Goal: Transaction & Acquisition: Obtain resource

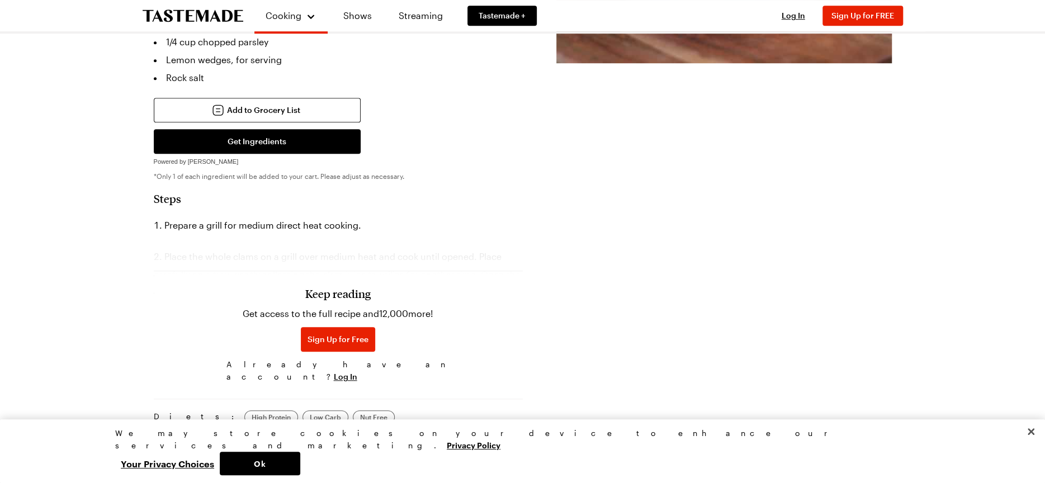
scroll to position [559, 0]
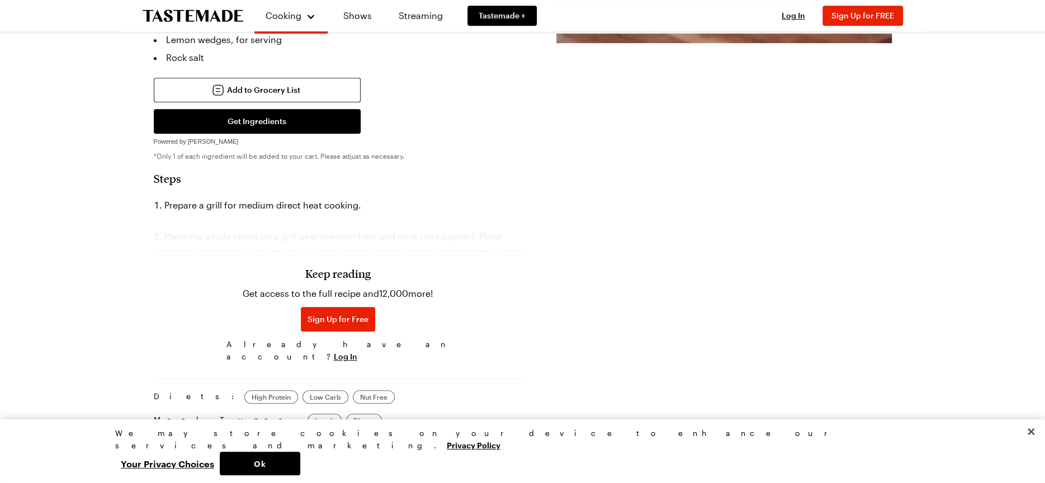
click at [343, 267] on h3 "Keep reading" at bounding box center [337, 273] width 65 height 13
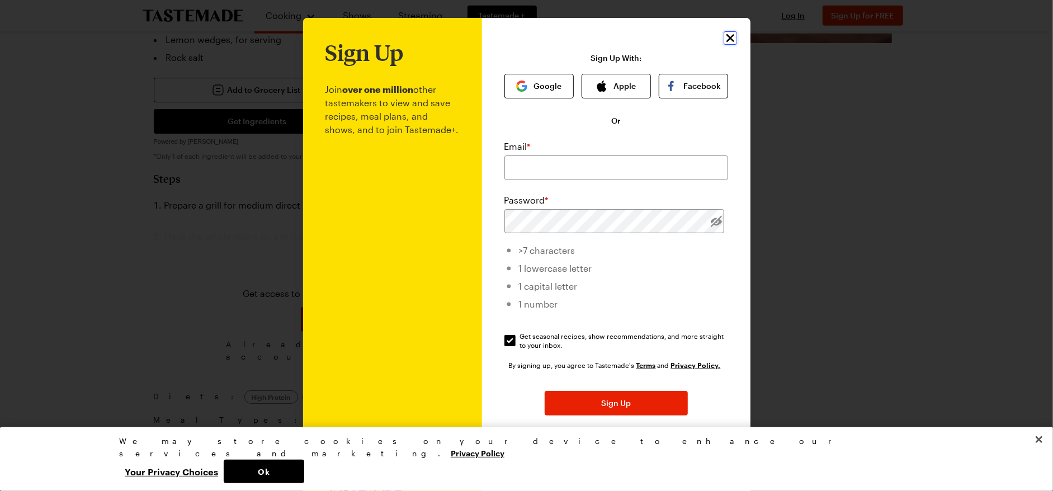
click at [724, 37] on icon "Close" at bounding box center [730, 37] width 13 height 13
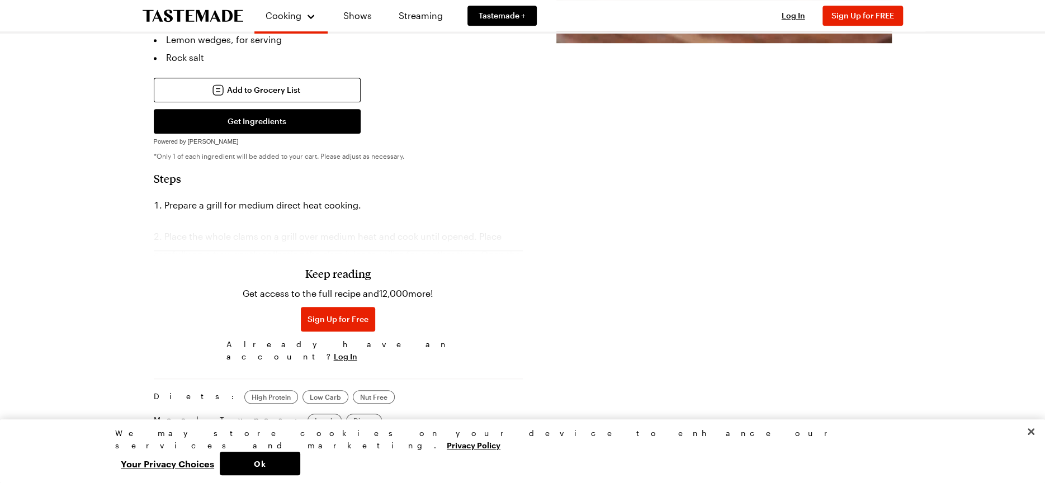
click at [340, 267] on h3 "Keep reading" at bounding box center [337, 273] width 65 height 13
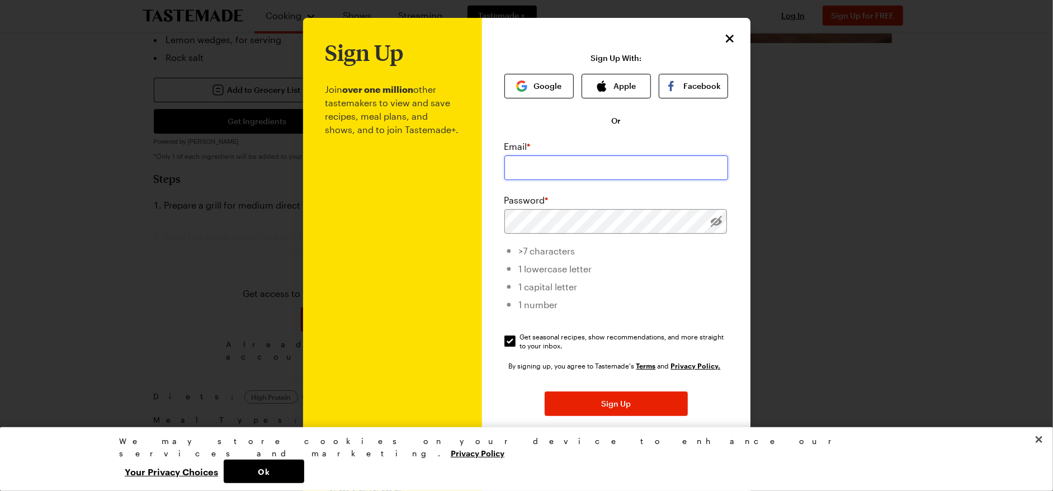
click at [511, 167] on input "email" at bounding box center [616, 167] width 224 height 25
type input "walterparr2@aol.com"
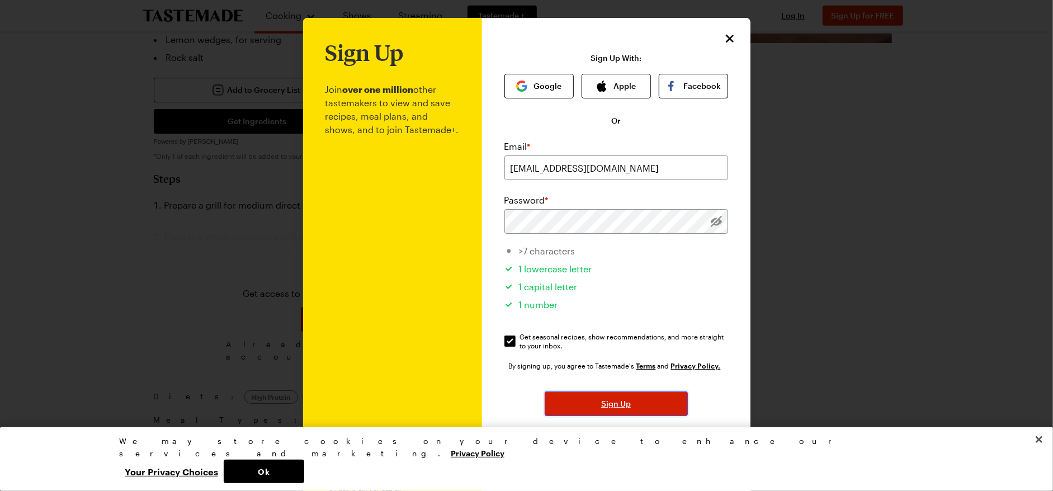
click at [601, 406] on span "Sign Up" at bounding box center [616, 403] width 30 height 11
click at [609, 405] on span "Sign Up" at bounding box center [616, 403] width 30 height 11
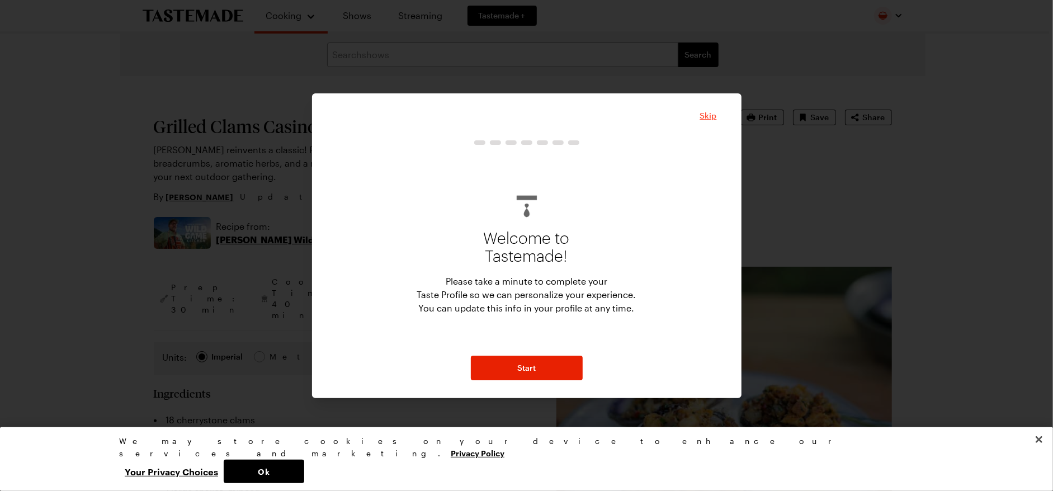
click at [706, 117] on span "Skip" at bounding box center [708, 115] width 17 height 11
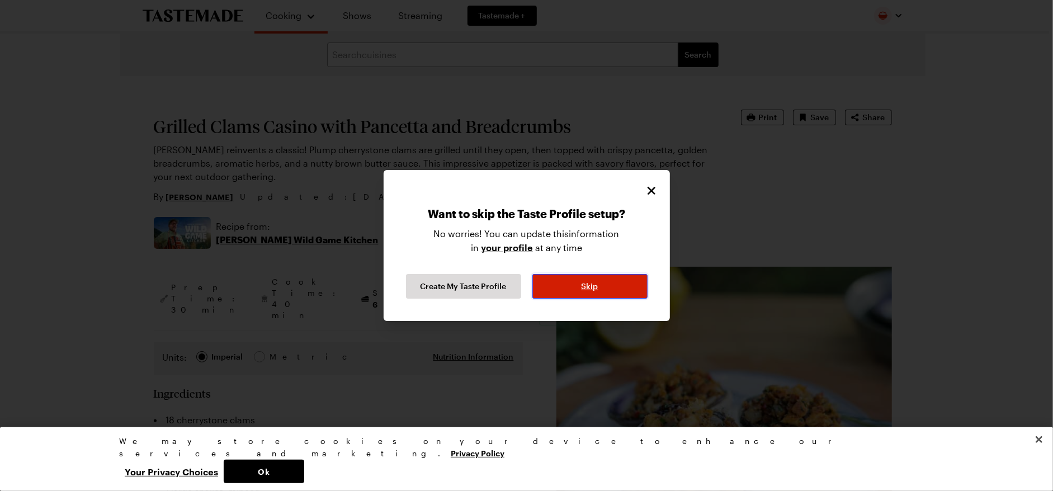
click at [604, 285] on button "Skip" at bounding box center [589, 286] width 115 height 25
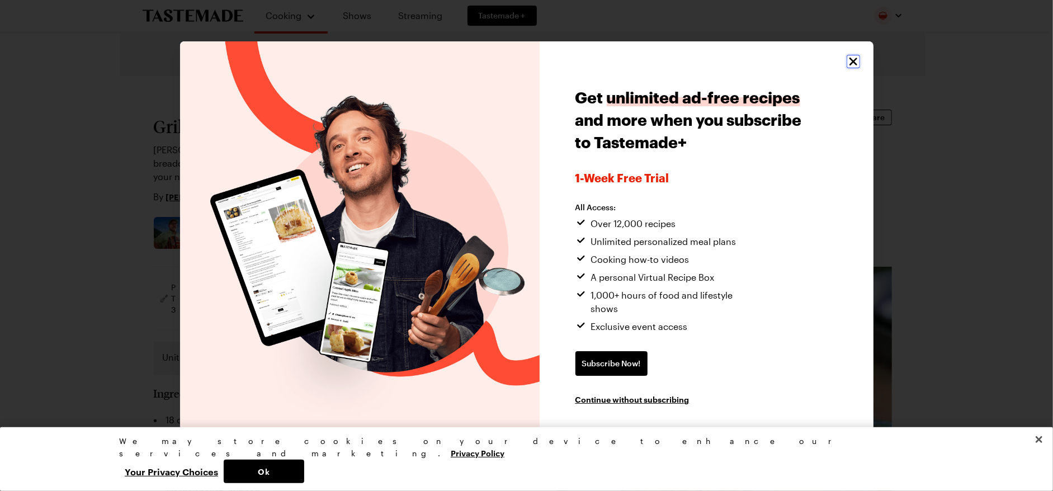
click at [853, 63] on icon "Close" at bounding box center [853, 61] width 13 height 13
type textarea "x"
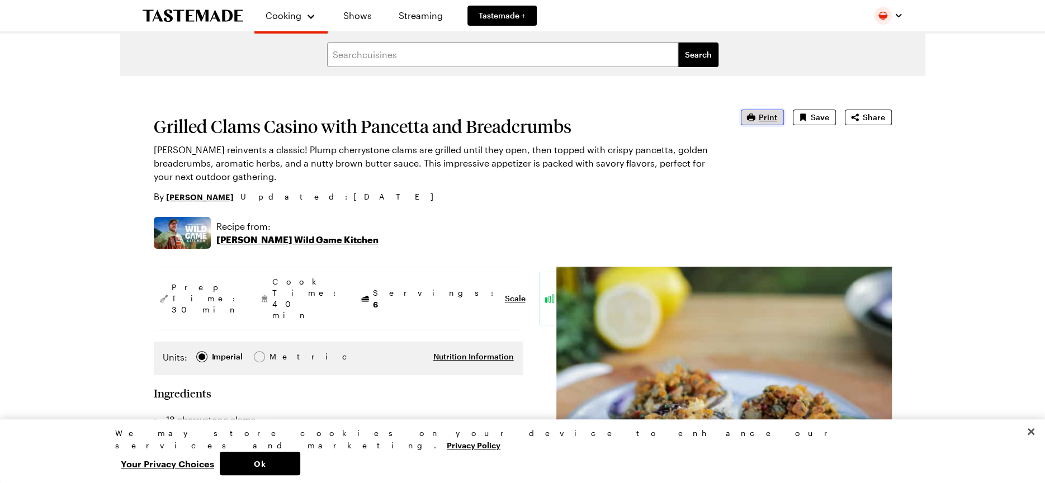
click at [762, 116] on span "Print" at bounding box center [768, 117] width 18 height 11
